Goal: Navigation & Orientation: Find specific page/section

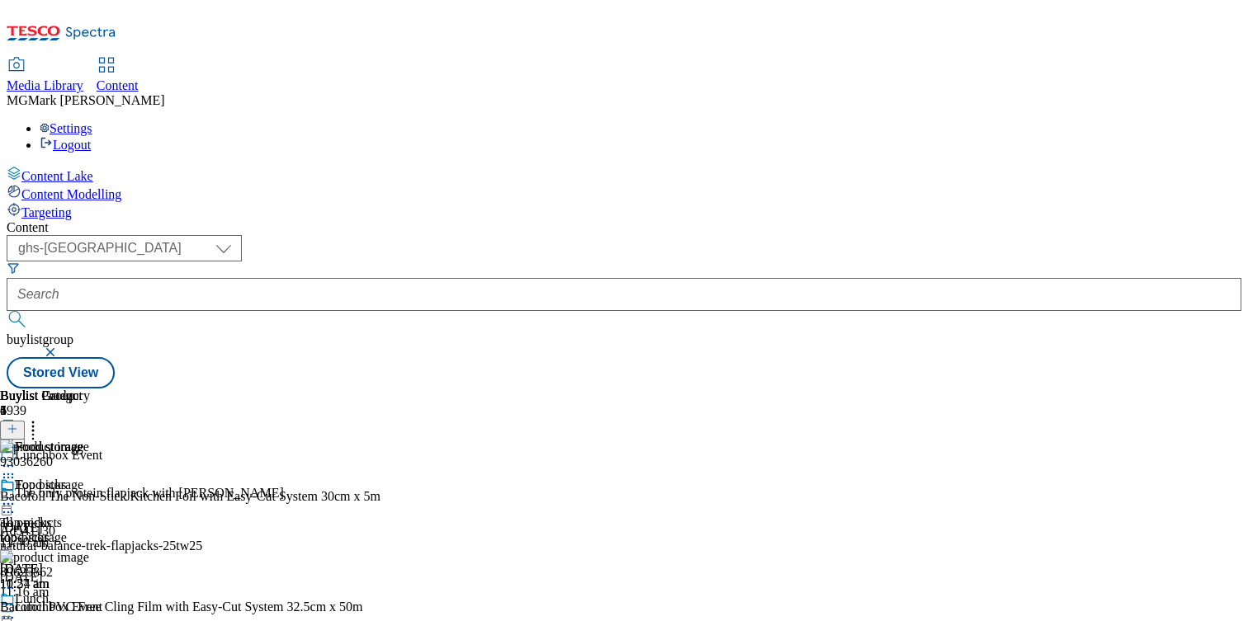
select select "ghs-uk"
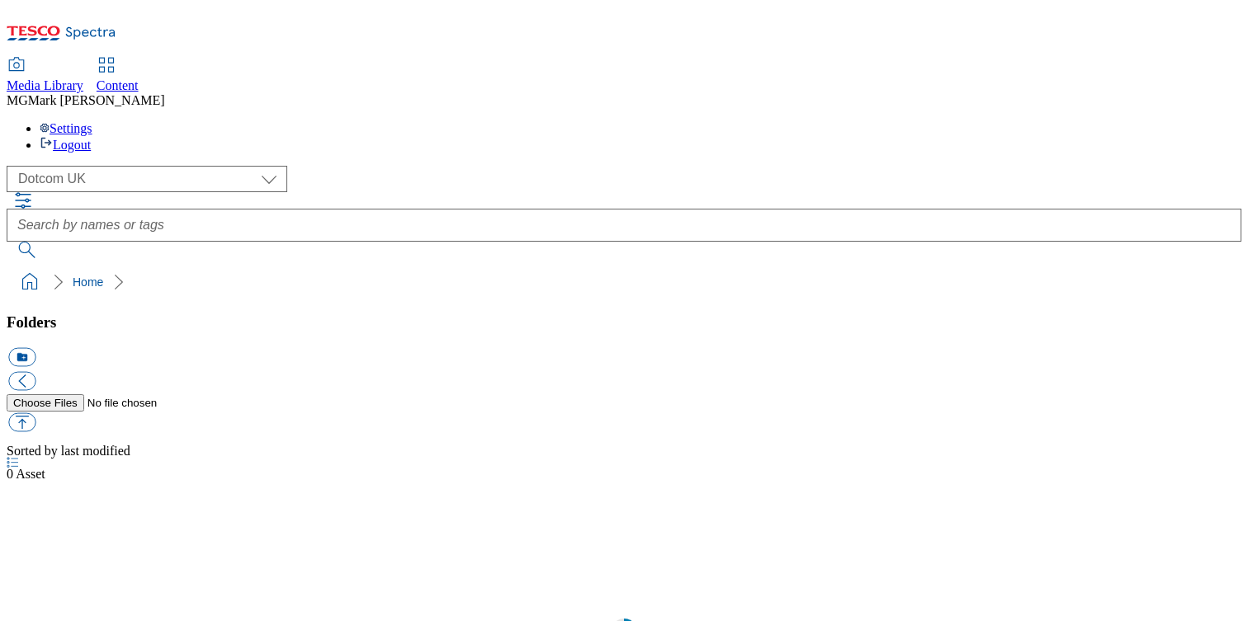
scroll to position [1, 0]
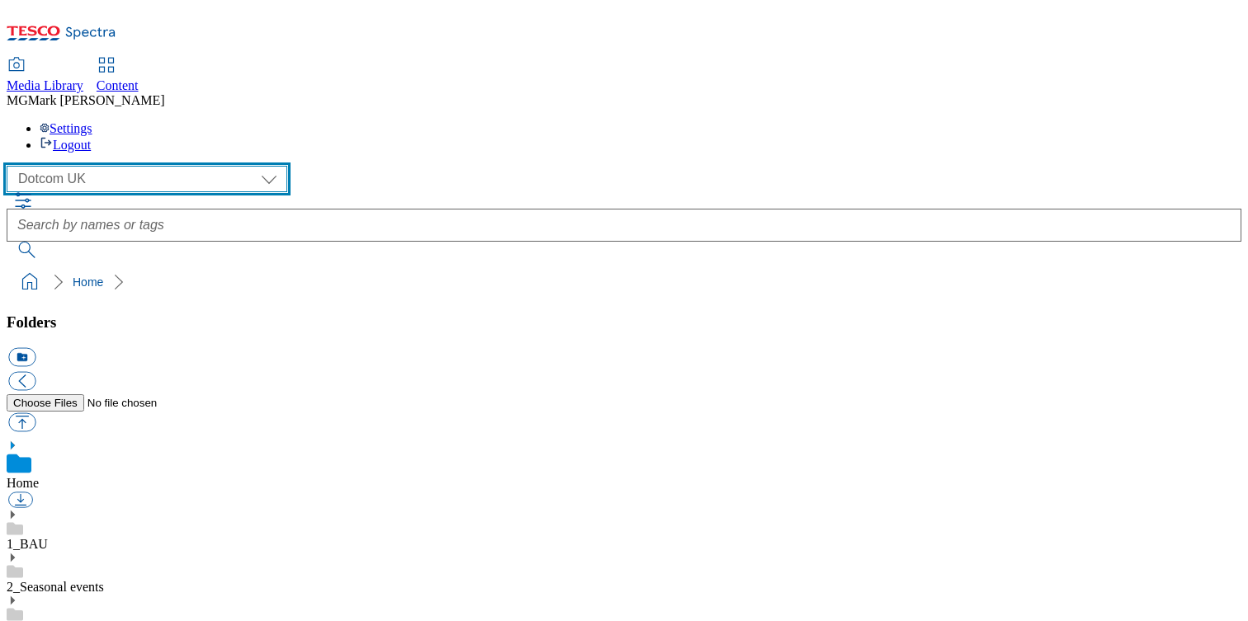
click at [115, 166] on select "Clubcard Marketing Dotcom UK FnF Stores GHS Marketing UK GHS Product UK GHS ROI…" at bounding box center [147, 179] width 281 height 26
select select "flare-ghs-roi"
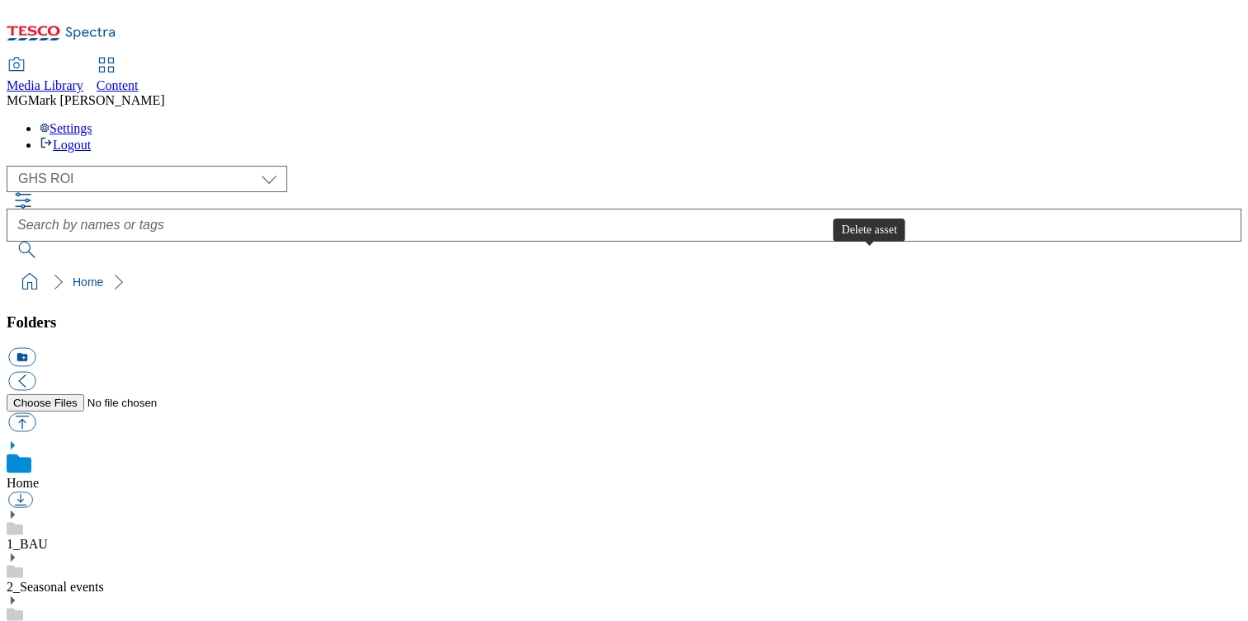
scroll to position [0, 0]
